Goal: Navigation & Orientation: Find specific page/section

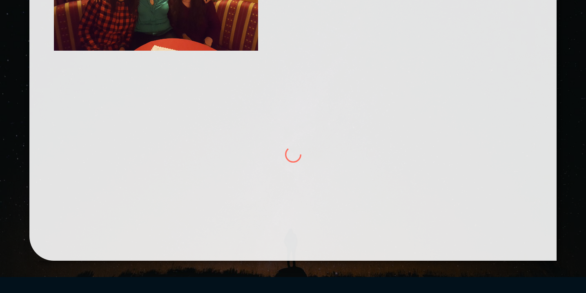
scroll to position [395, 0]
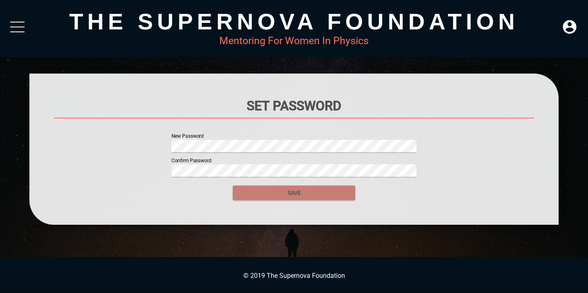
click at [279, 192] on span "SAVE" at bounding box center [293, 193] width 109 height 10
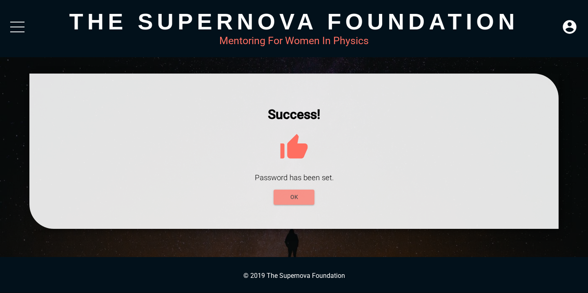
click at [294, 195] on span "OK" at bounding box center [294, 197] width 28 height 10
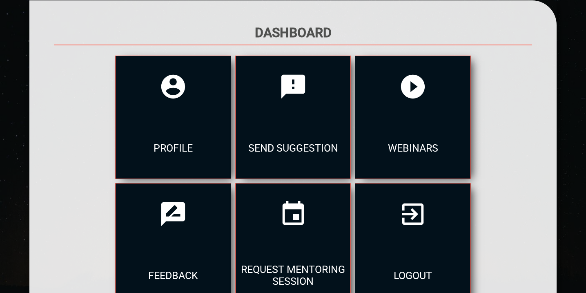
scroll to position [77, 0]
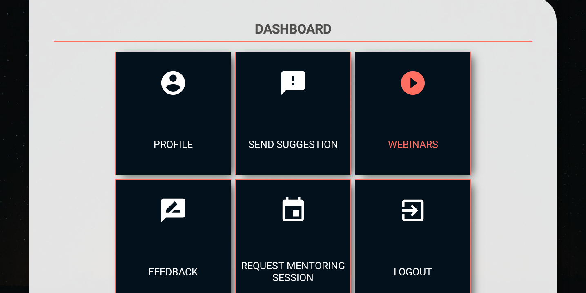
click at [359, 133] on div "webinars" at bounding box center [412, 143] width 115 height 61
